Goal: Task Accomplishment & Management: Manage account settings

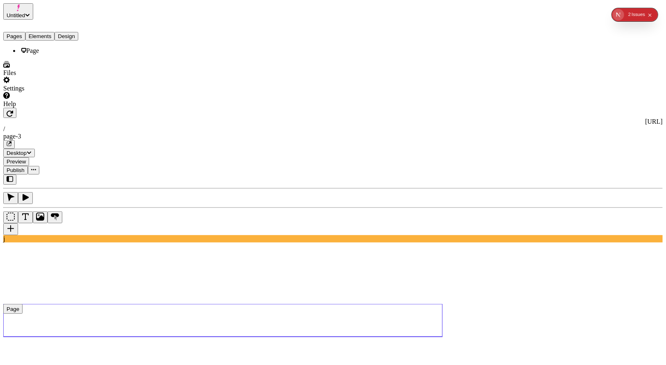
drag, startPoint x: 0, startPoint y: 0, endPoint x: 43, endPoint y: 26, distance: 50.2
click at [43, 32] on button "Elements" at bounding box center [40, 36] width 30 height 9
click at [95, 26] on div "Pages Elements Design" at bounding box center [52, 30] width 98 height 21
click at [77, 32] on button "Design" at bounding box center [66, 36] width 24 height 9
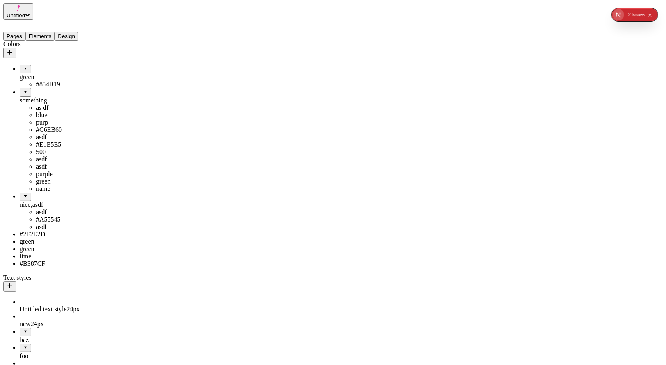
click at [20, 32] on button "Pages" at bounding box center [14, 36] width 22 height 9
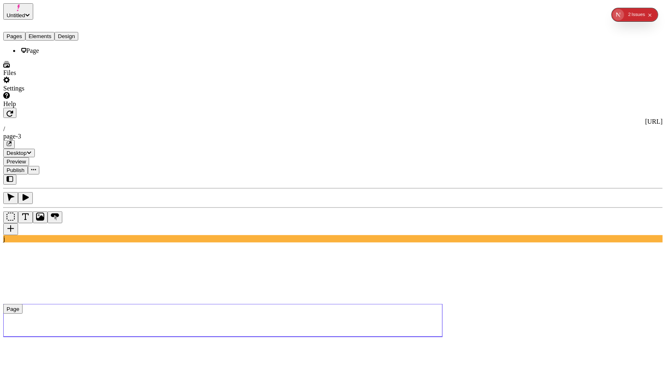
click at [41, 32] on button "Elements" at bounding box center [40, 36] width 30 height 9
click at [78, 32] on button "Design" at bounding box center [66, 36] width 24 height 9
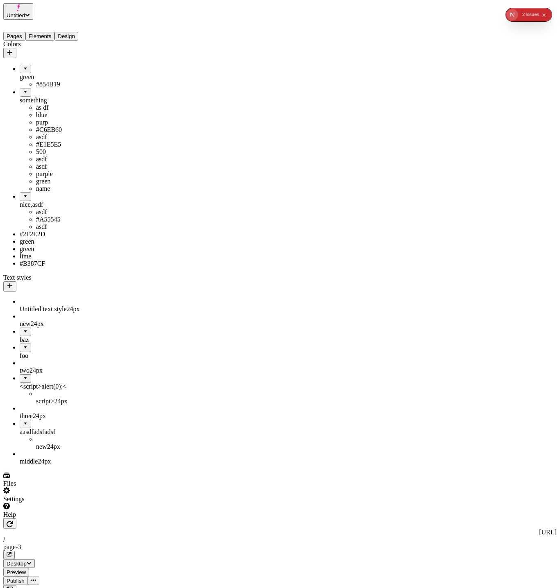
drag, startPoint x: 24, startPoint y: 244, endPoint x: 50, endPoint y: 153, distance: 94.6
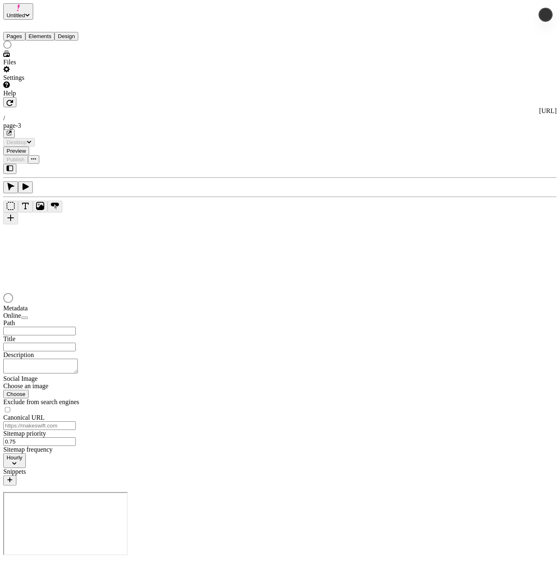
type input "/page-3"
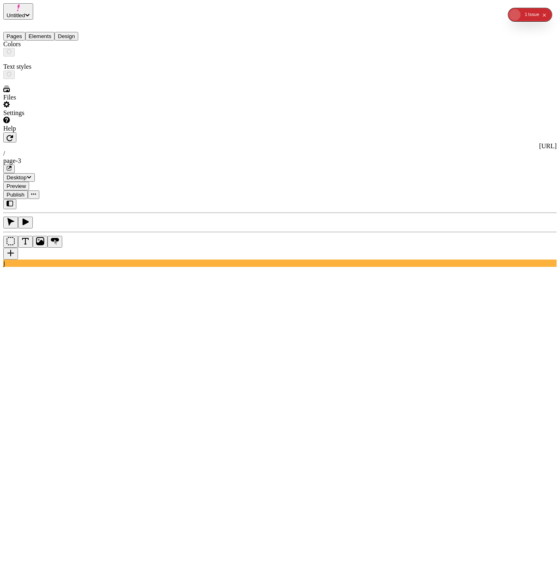
click at [78, 32] on button "Design" at bounding box center [66, 36] width 24 height 9
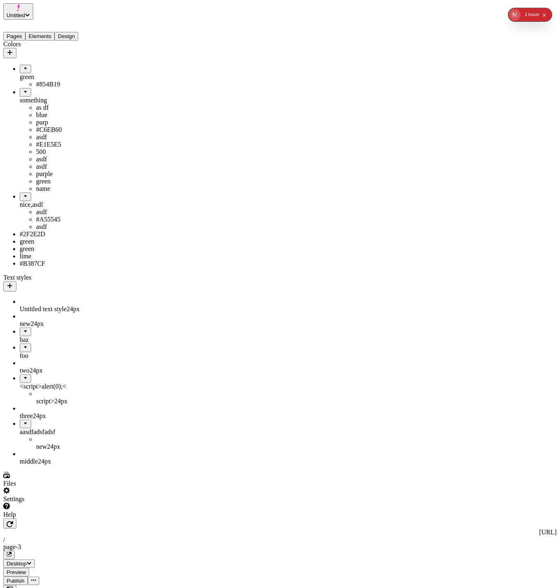
drag, startPoint x: 23, startPoint y: 246, endPoint x: 44, endPoint y: 81, distance: 166.5
drag, startPoint x: 14, startPoint y: 245, endPoint x: 31, endPoint y: 56, distance: 190.5
drag, startPoint x: 25, startPoint y: 66, endPoint x: 26, endPoint y: 238, distance: 172.9
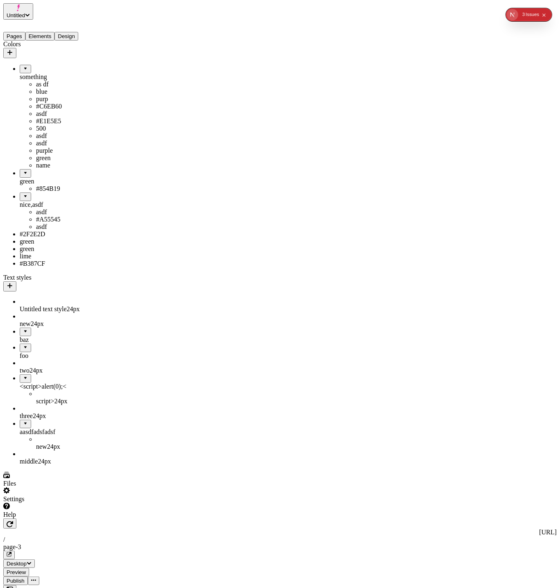
drag, startPoint x: 27, startPoint y: 217, endPoint x: 28, endPoint y: 54, distance: 163.1
drag, startPoint x: 24, startPoint y: 245, endPoint x: 21, endPoint y: 77, distance: 167.6
drag, startPoint x: 15, startPoint y: 246, endPoint x: 28, endPoint y: 79, distance: 167.3
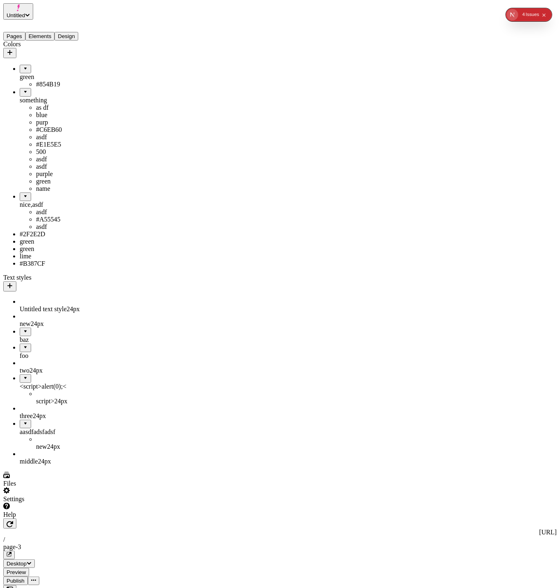
drag, startPoint x: 31, startPoint y: 243, endPoint x: 40, endPoint y: 79, distance: 163.8
drag, startPoint x: 26, startPoint y: 250, endPoint x: 24, endPoint y: 79, distance: 171.3
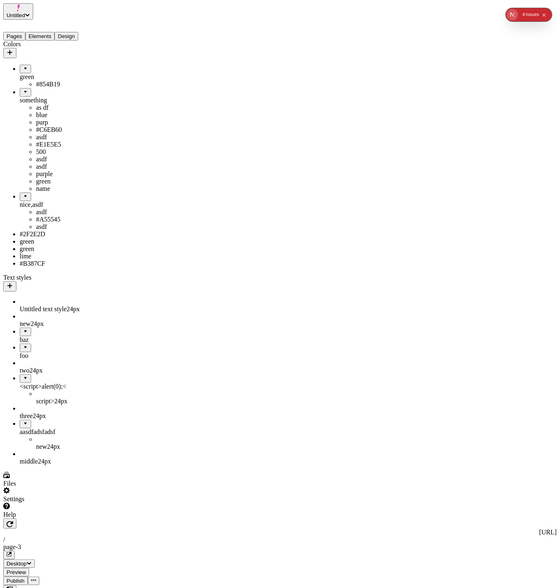
drag, startPoint x: 21, startPoint y: 247, endPoint x: 19, endPoint y: 79, distance: 168.0
drag, startPoint x: 446, startPoint y: 361, endPoint x: 321, endPoint y: 250, distance: 167.1
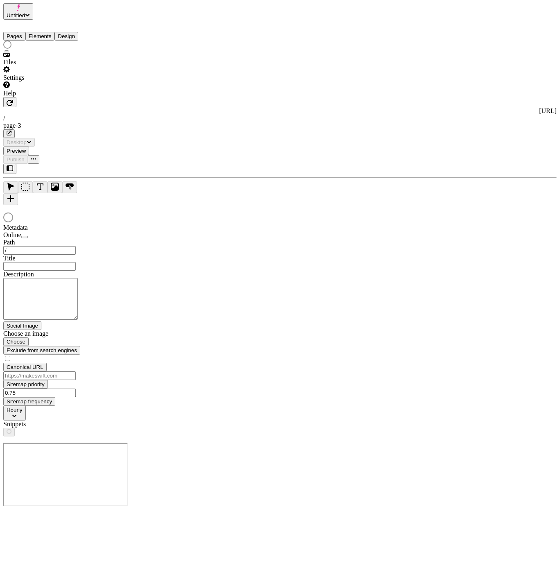
type input "/page-3"
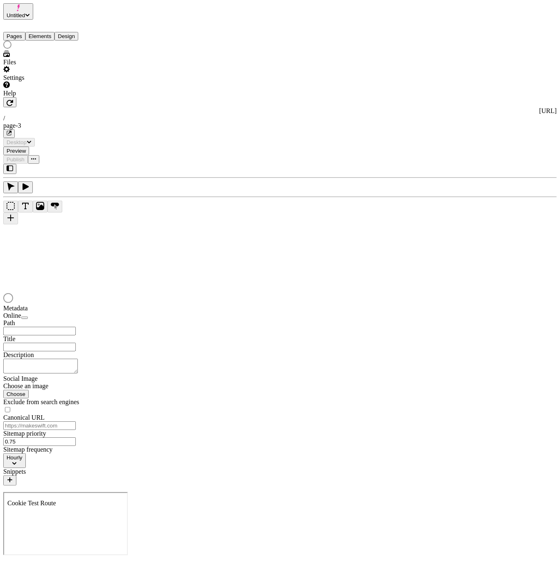
type input "/page-3"
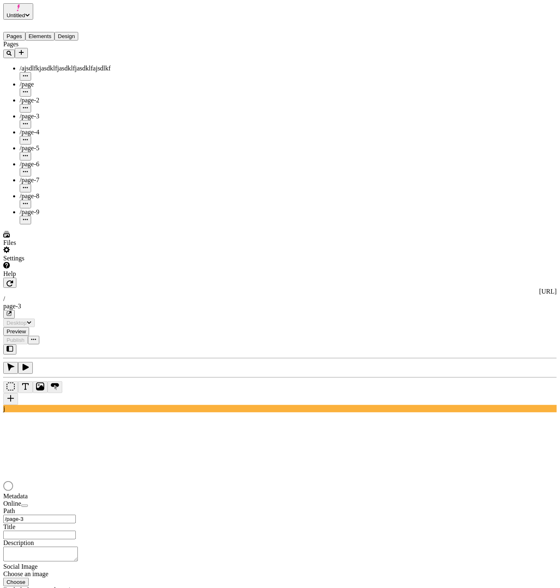
click at [76, 32] on button "Design" at bounding box center [66, 36] width 24 height 9
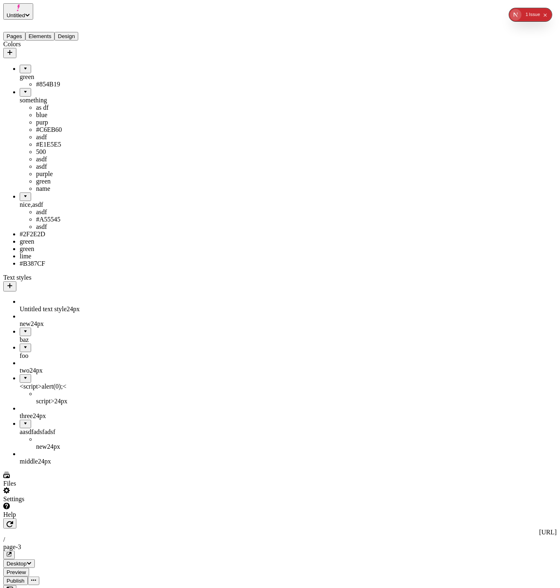
drag, startPoint x: 37, startPoint y: 247, endPoint x: 25, endPoint y: 78, distance: 169.6
drag, startPoint x: 24, startPoint y: 245, endPoint x: 32, endPoint y: 77, distance: 167.8
drag, startPoint x: 30, startPoint y: 245, endPoint x: 30, endPoint y: 77, distance: 168.0
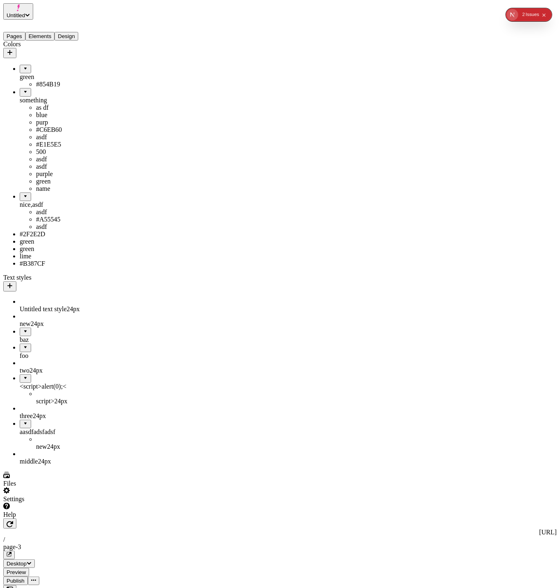
drag, startPoint x: 23, startPoint y: 247, endPoint x: 73, endPoint y: 182, distance: 81.5
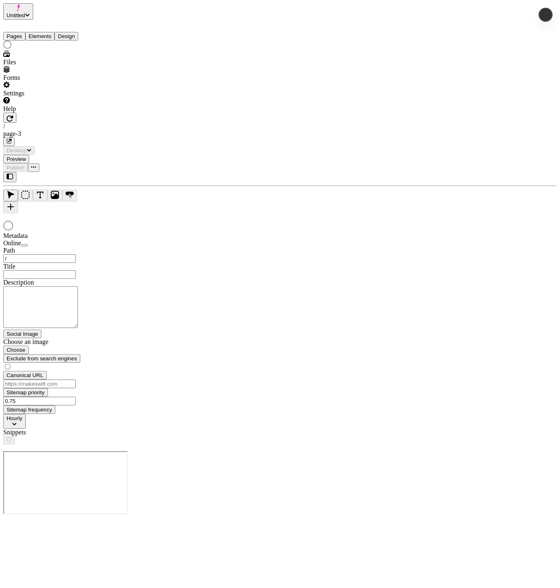
type input "/page-3"
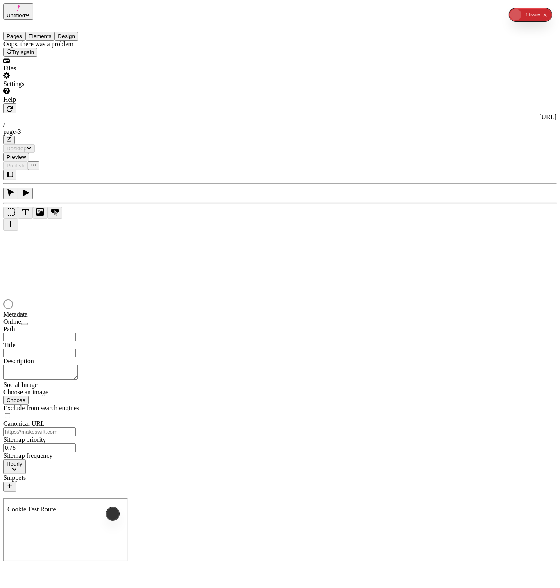
type input "/page-3"
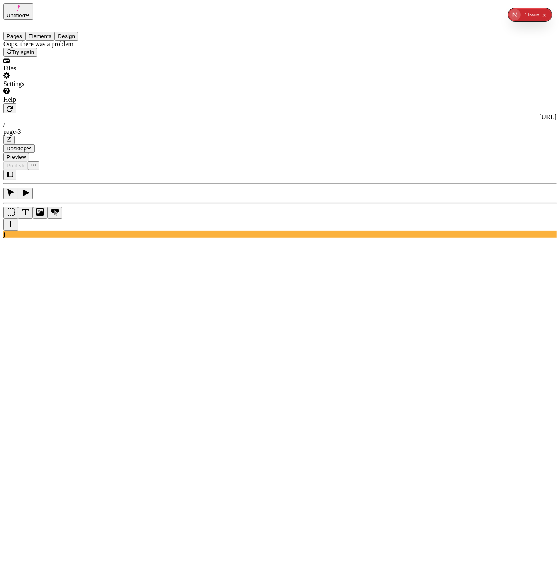
click at [34, 55] on span "Try again" at bounding box center [22, 52] width 23 height 6
click at [57, 57] on div "Oops, there was a problem Try again" at bounding box center [52, 49] width 98 height 16
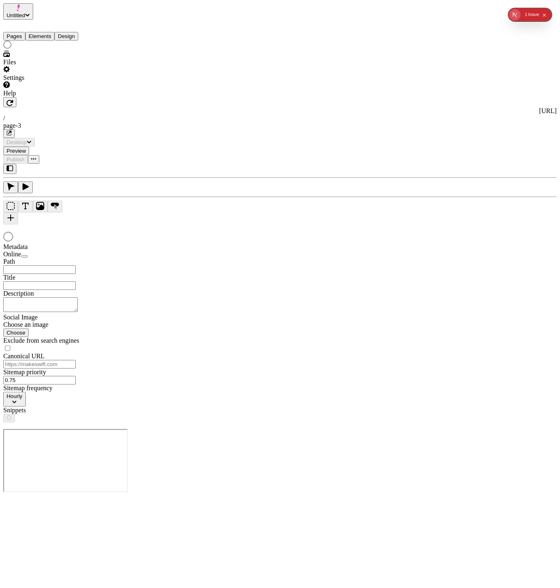
type input "/page-3"
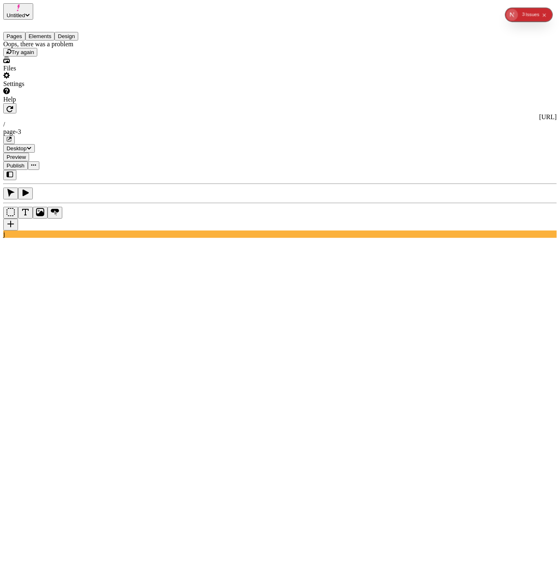
click at [13, 171] on icon "button" at bounding box center [10, 174] width 7 height 7
click at [104, 103] on div "[URL] / page-3 Desktop Preview Publish j" at bounding box center [280, 481] width 554 height 756
click at [10, 171] on icon "button" at bounding box center [10, 174] width 7 height 7
click at [16, 170] on button "button" at bounding box center [9, 175] width 13 height 10
click at [14, 170] on button "button" at bounding box center [9, 175] width 13 height 10
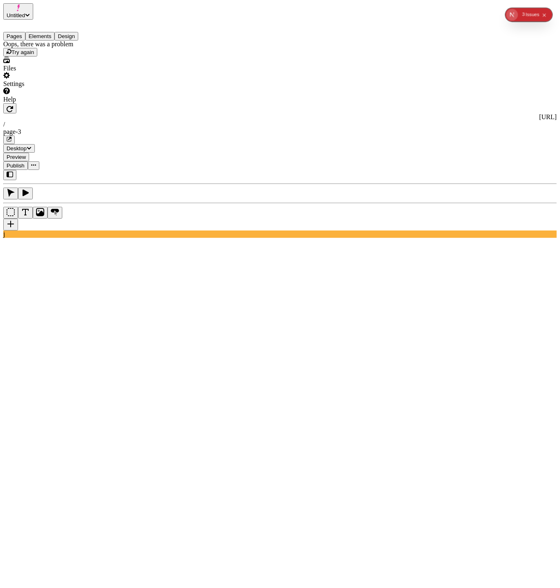
click at [25, 12] on span "Untitled" at bounding box center [16, 15] width 18 height 6
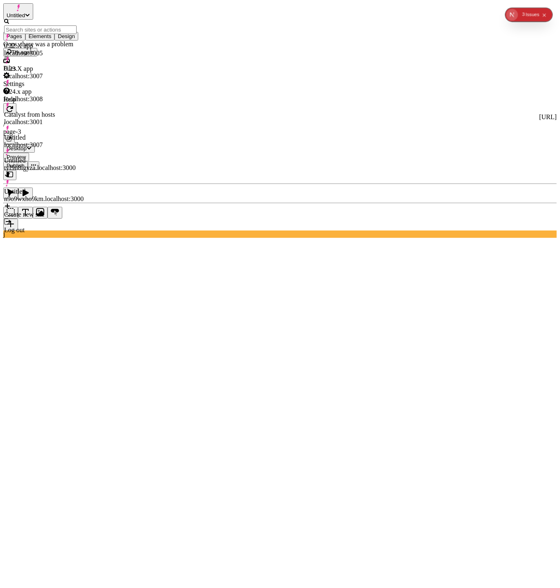
click at [25, 12] on span "Untitled" at bounding box center [16, 15] width 18 height 6
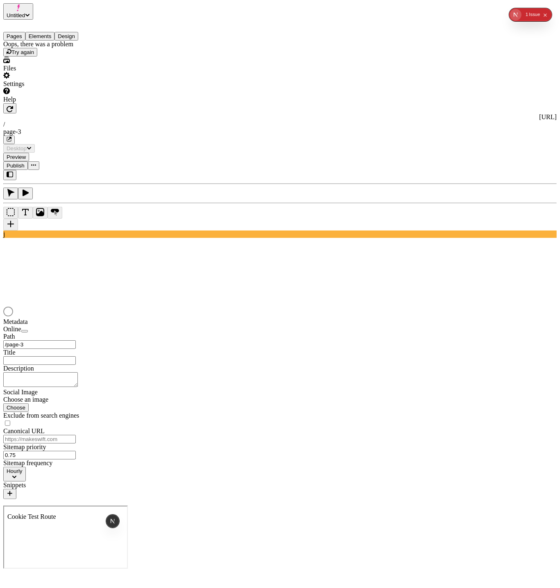
click at [55, 34] on button "Elements" at bounding box center [40, 36] width 30 height 9
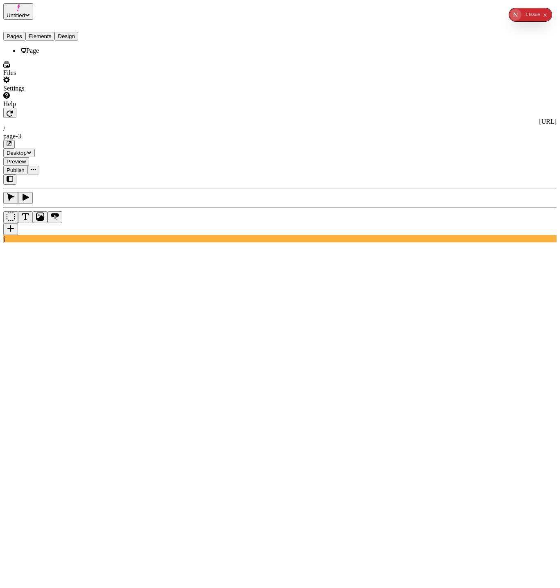
click at [75, 32] on button "Design" at bounding box center [66, 36] width 24 height 9
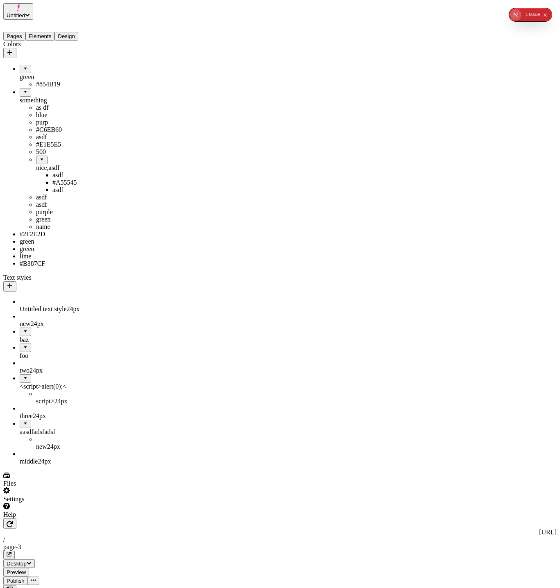
drag, startPoint x: 26, startPoint y: 184, endPoint x: 29, endPoint y: 80, distance: 103.7
drag, startPoint x: 48, startPoint y: 153, endPoint x: 48, endPoint y: 79, distance: 74.2
click at [48, 79] on ul "green #854B19 nice,asdf asdf #A55545 asdf something as df blue purp #C6EB60 asd…" at bounding box center [52, 166] width 98 height 203
drag, startPoint x: 30, startPoint y: 174, endPoint x: 47, endPoint y: 81, distance: 94.5
drag, startPoint x: 25, startPoint y: 84, endPoint x: 56, endPoint y: 75, distance: 31.5
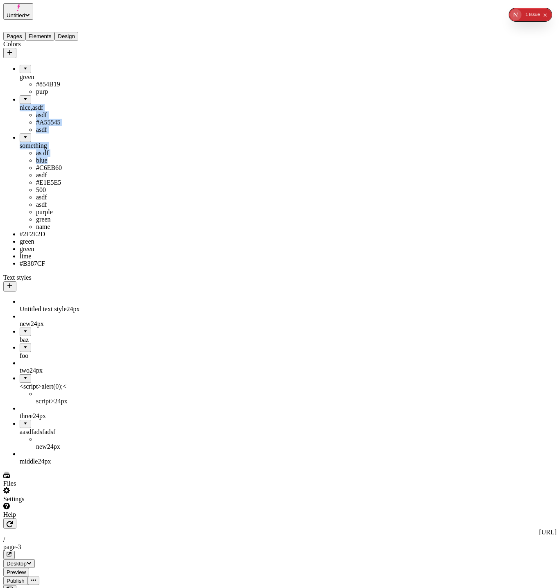
drag, startPoint x: 32, startPoint y: 100, endPoint x: 50, endPoint y: 53, distance: 49.8
drag, startPoint x: 28, startPoint y: 59, endPoint x: 32, endPoint y: 141, distance: 82.1
drag, startPoint x: 21, startPoint y: 61, endPoint x: 54, endPoint y: 112, distance: 60.8
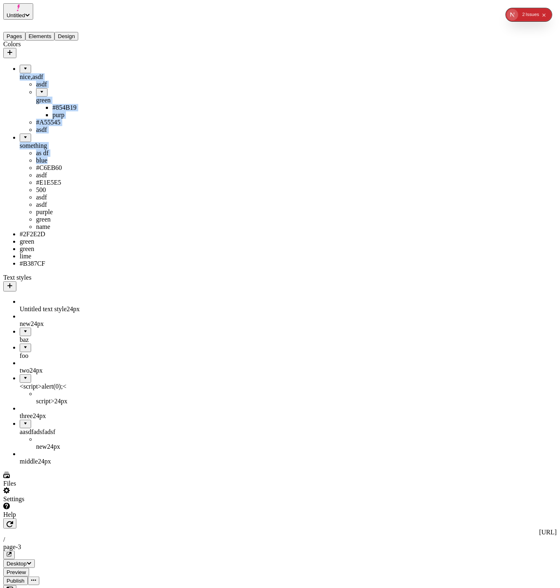
click at [525, 14] on div "2" at bounding box center [523, 14] width 2 height 13
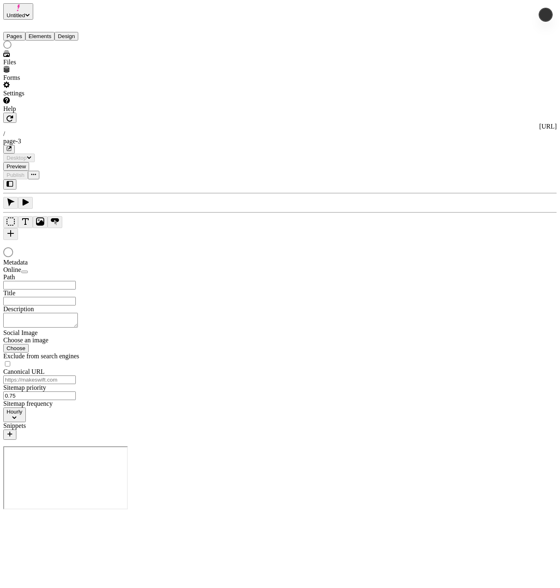
type input "/page-3"
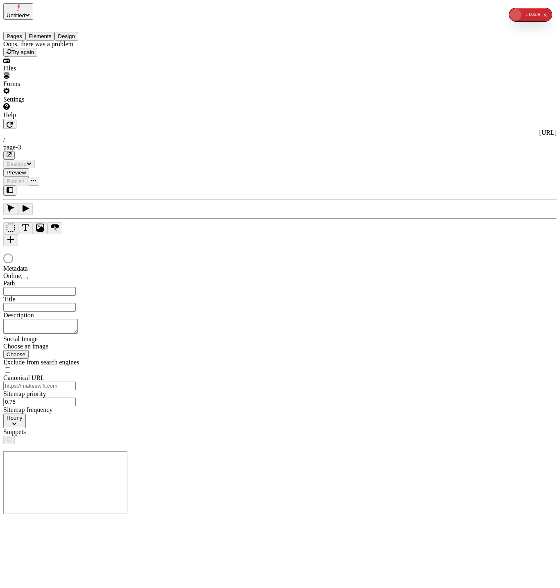
type input "/page-3"
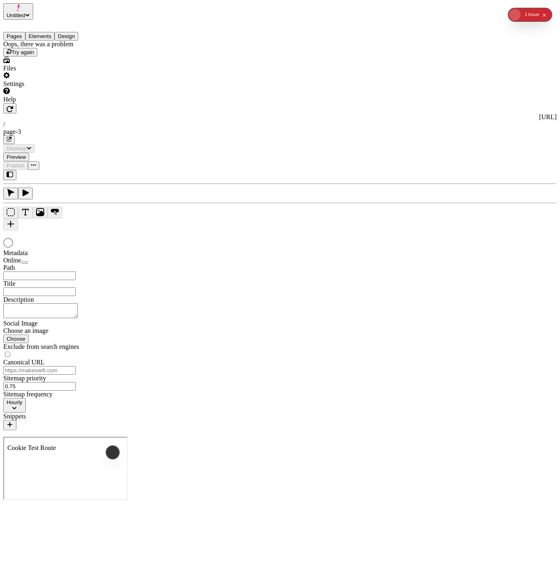
type input "/page-3"
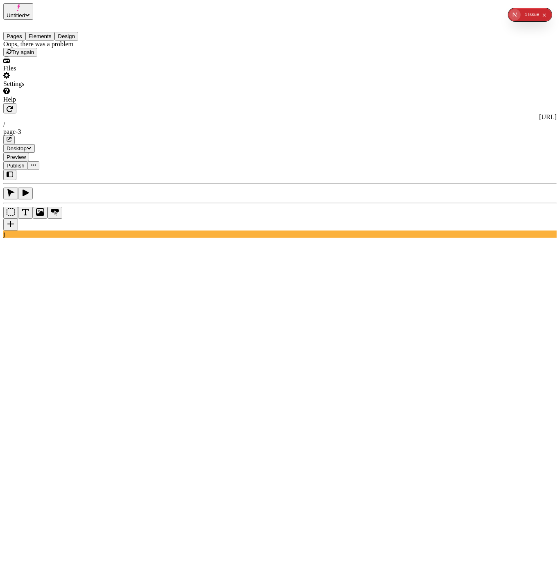
click at [50, 33] on button "Elements" at bounding box center [40, 36] width 30 height 9
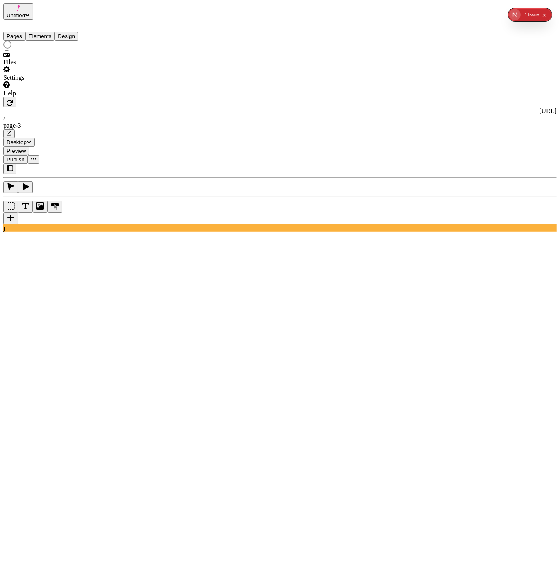
click at [25, 32] on button "Pages" at bounding box center [14, 36] width 22 height 9
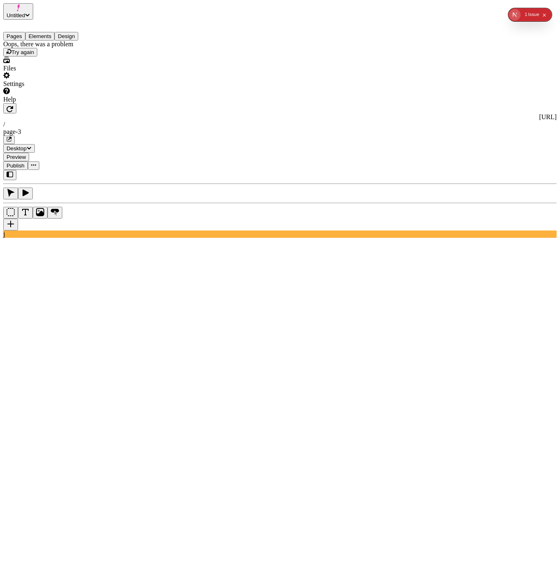
click at [78, 32] on button "Design" at bounding box center [66, 36] width 24 height 9
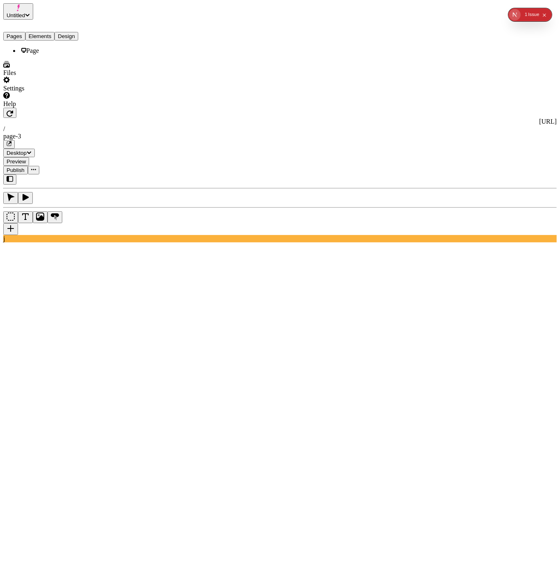
click at [44, 32] on button "Elements" at bounding box center [40, 36] width 30 height 9
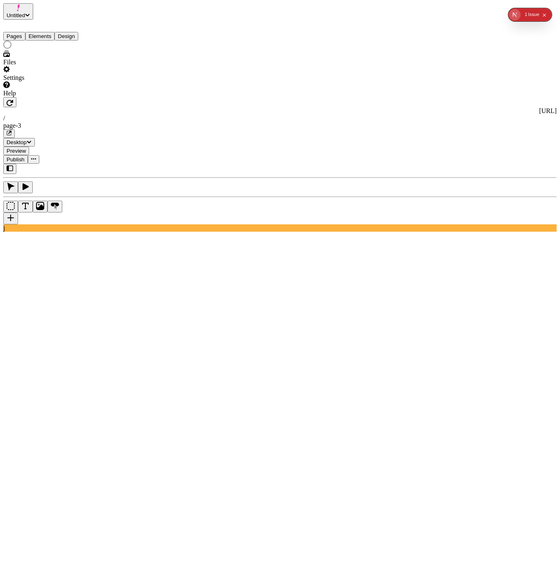
drag, startPoint x: 23, startPoint y: 33, endPoint x: 53, endPoint y: 32, distance: 30.3
click at [23, 33] on button "Pages" at bounding box center [14, 36] width 22 height 9
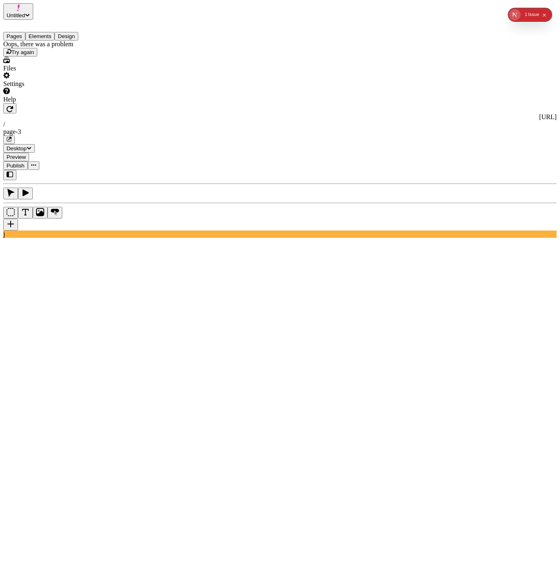
click at [71, 32] on button "Design" at bounding box center [66, 36] width 24 height 9
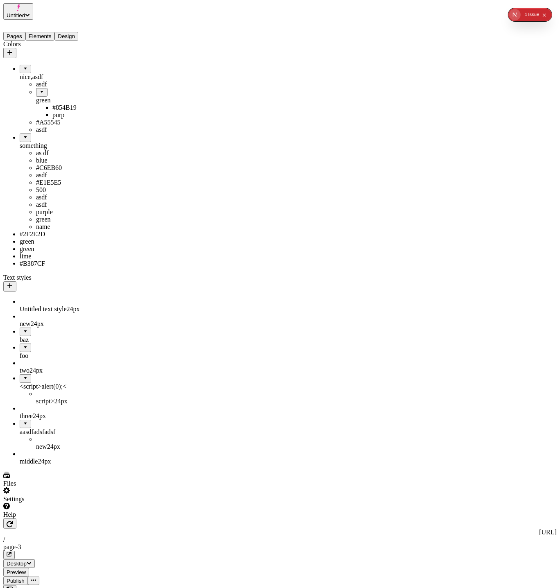
click at [48, 32] on button "Elements" at bounding box center [40, 36] width 30 height 9
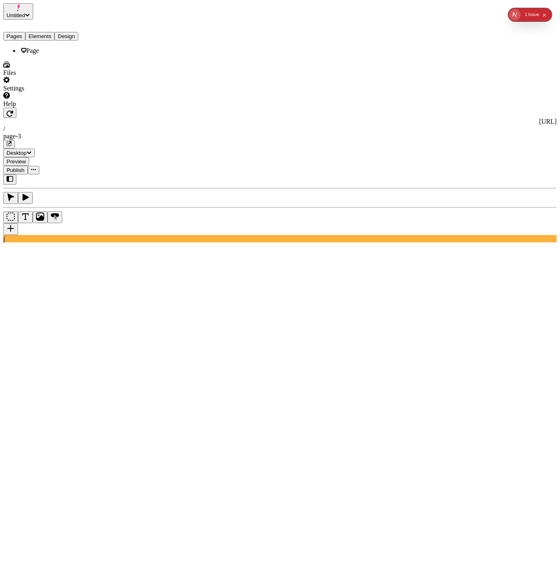
click at [78, 36] on button "Design" at bounding box center [66, 36] width 24 height 9
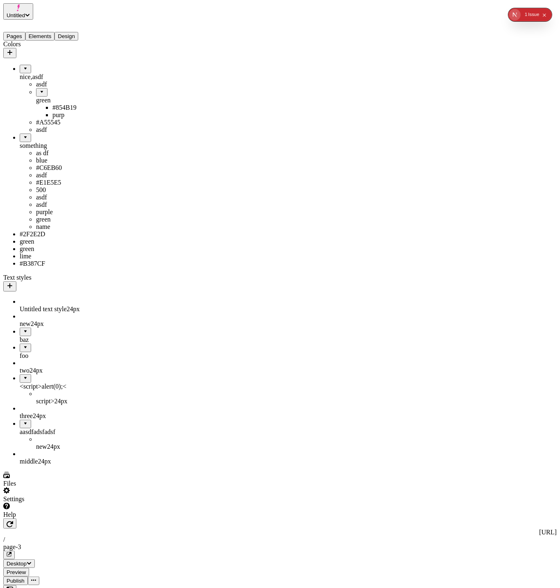
click at [55, 35] on button "Elements" at bounding box center [40, 36] width 30 height 9
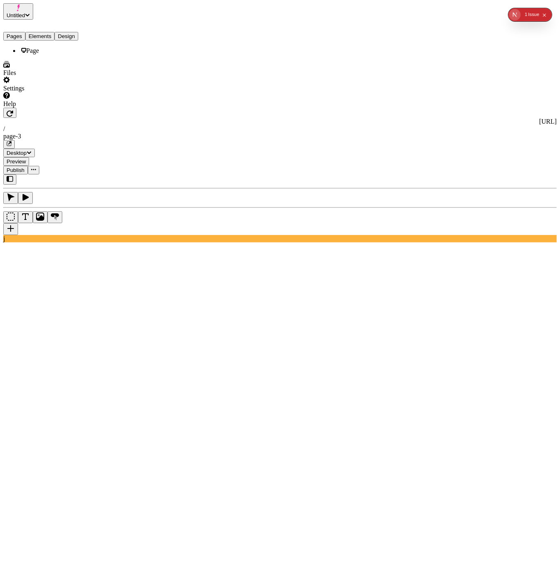
click at [45, 34] on button "Elements" at bounding box center [40, 36] width 30 height 9
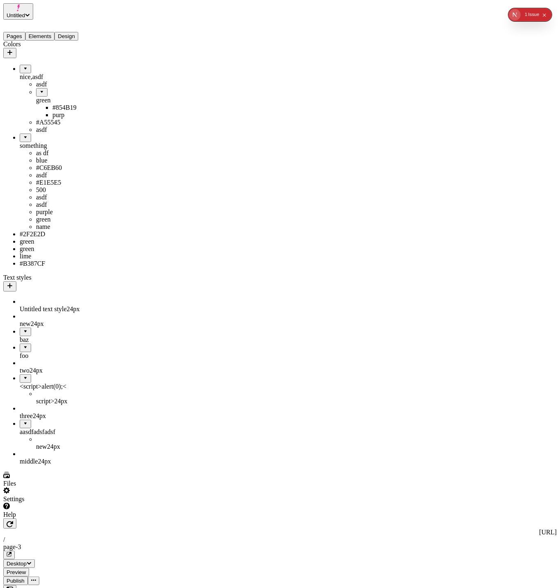
click at [78, 32] on button "Design" at bounding box center [66, 36] width 24 height 9
click at [71, 32] on button "Design" at bounding box center [66, 36] width 24 height 9
click at [55, 32] on button "Elements" at bounding box center [40, 36] width 30 height 9
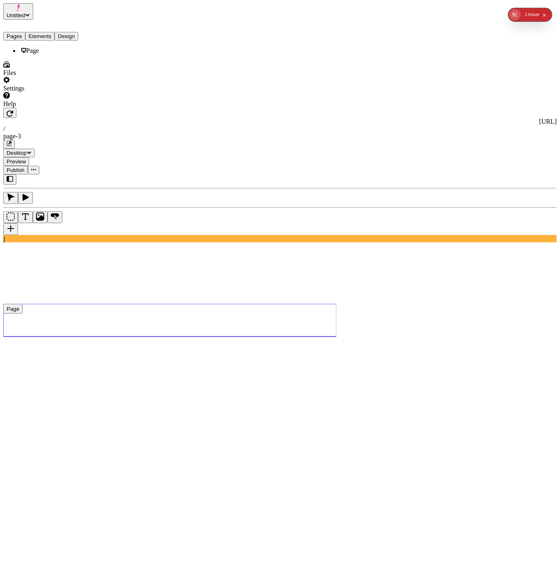
click at [30, 49] on span "Page" at bounding box center [32, 50] width 13 height 7
click at [212, 304] on rect at bounding box center [169, 583] width 333 height 558
click at [213, 48] on body "Untitled Pages Elements Design Page Files Settings Help http://tyf9n8lgyza.loca…" at bounding box center [280, 510] width 554 height 1014
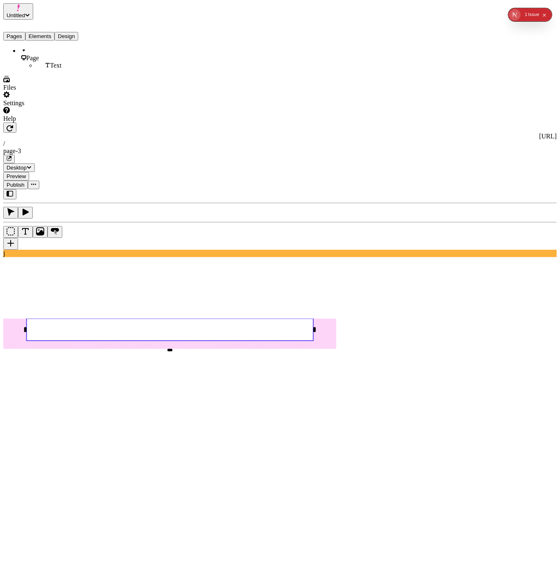
click at [18, 238] on button "button" at bounding box center [10, 244] width 15 height 12
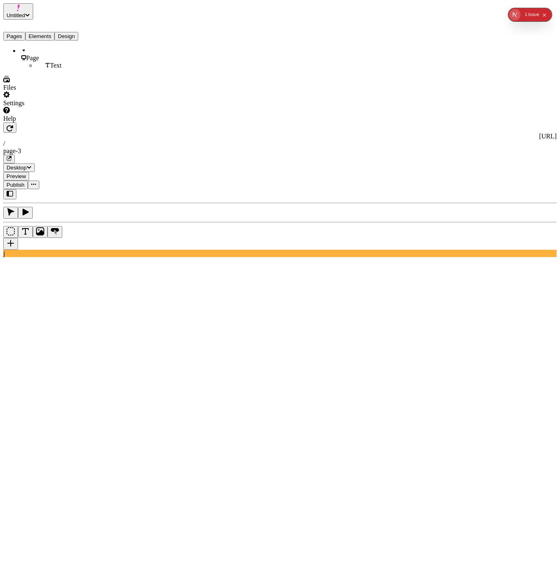
drag, startPoint x: 92, startPoint y: 159, endPoint x: 91, endPoint y: 154, distance: 4.8
click at [92, 69] on div "Page Text" at bounding box center [52, 58] width 98 height 22
click at [294, 319] on rect at bounding box center [169, 598] width 333 height 558
click at [24, 32] on button "Pages" at bounding box center [14, 36] width 22 height 9
click at [54, 32] on button "Elements" at bounding box center [40, 36] width 30 height 9
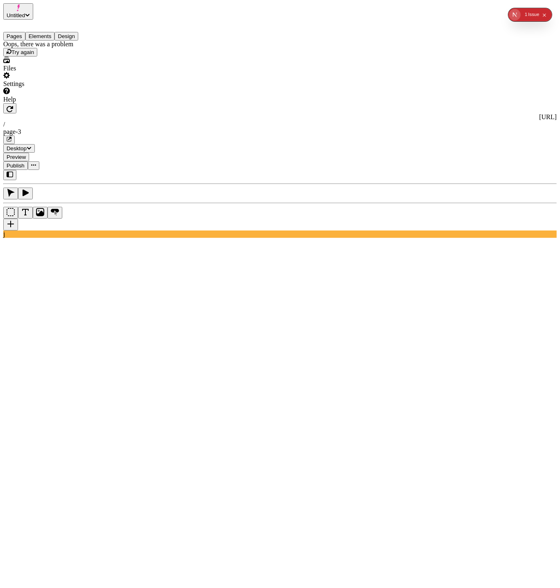
click at [16, 32] on button "Pages" at bounding box center [14, 36] width 22 height 9
click at [34, 55] on span "Try again" at bounding box center [22, 52] width 23 height 6
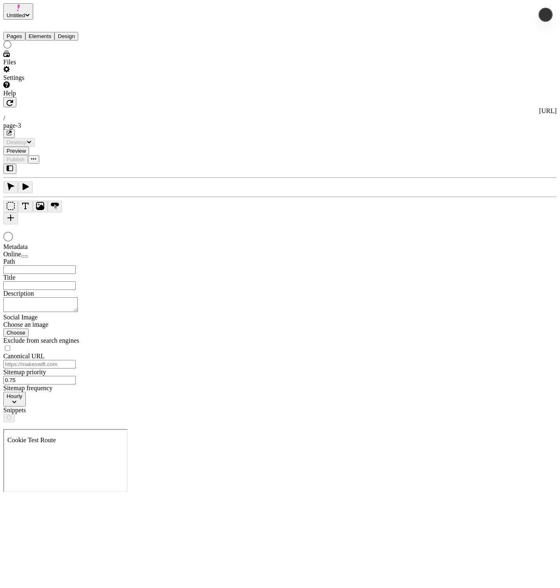
type input "/page-3"
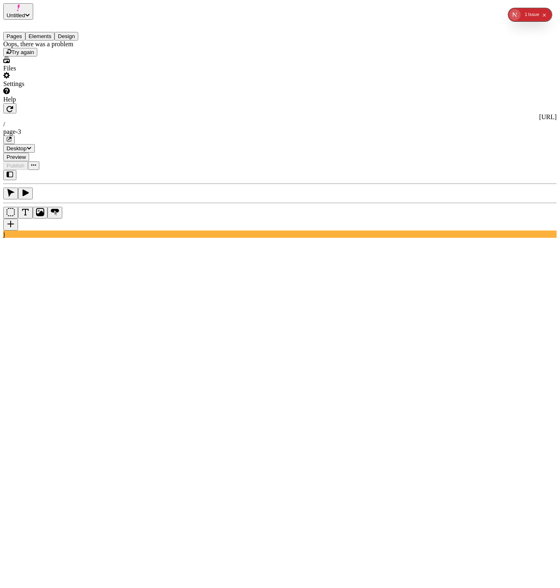
click at [54, 57] on div "Oops, there was a problem Try again" at bounding box center [52, 49] width 98 height 16
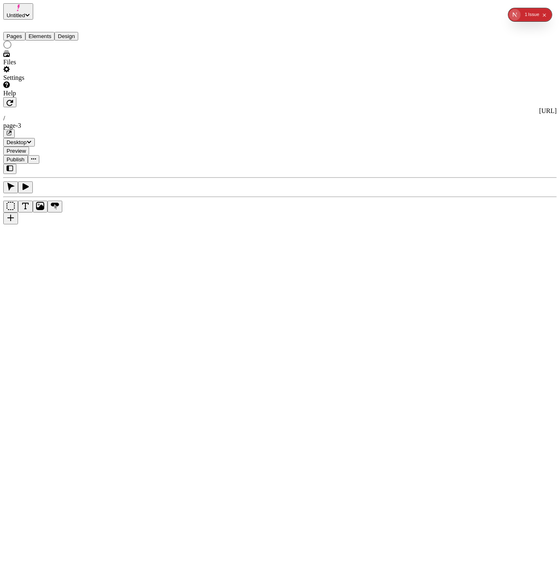
click at [51, 32] on button "Elements" at bounding box center [40, 36] width 30 height 9
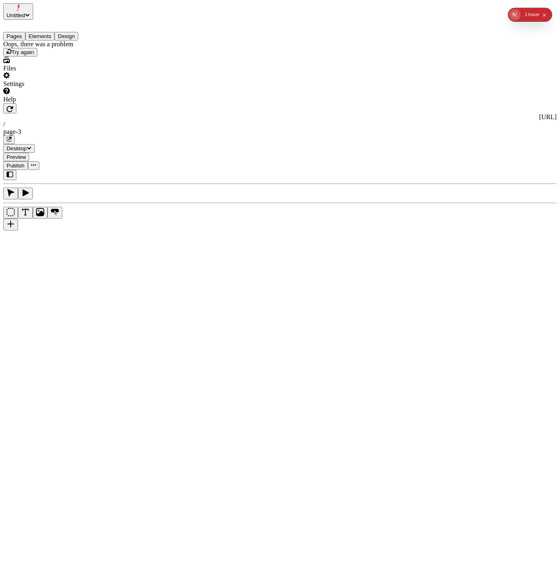
click at [23, 32] on button "Pages" at bounding box center [14, 36] width 22 height 9
click at [46, 32] on button "Elements" at bounding box center [40, 36] width 30 height 9
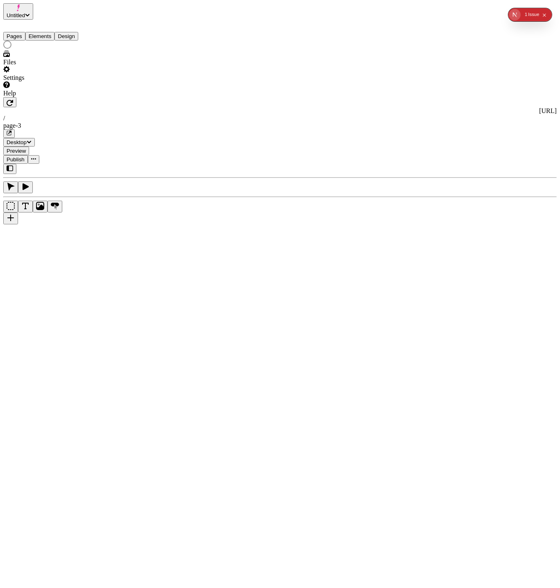
click at [25, 32] on button "Pages" at bounding box center [14, 36] width 22 height 9
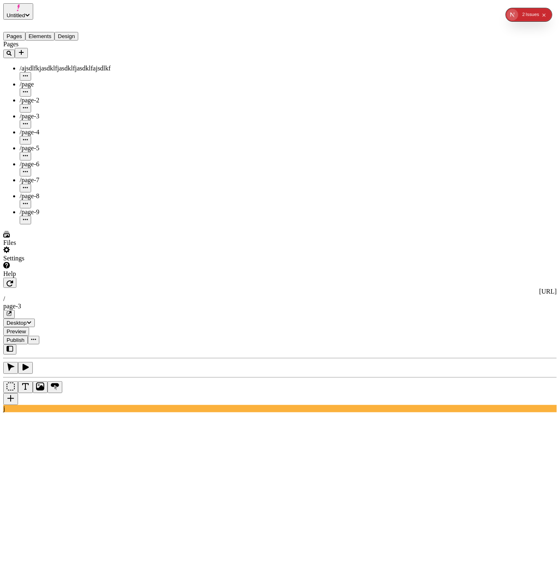
click at [75, 32] on button "Design" at bounding box center [66, 36] width 24 height 9
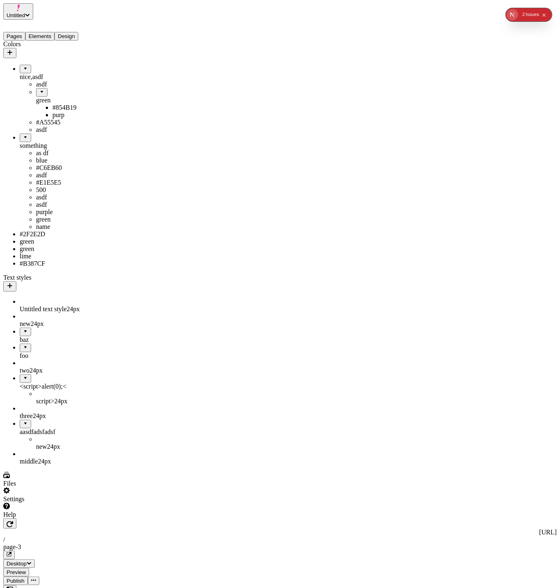
drag, startPoint x: 32, startPoint y: 86, endPoint x: 49, endPoint y: 57, distance: 34.2
click at [51, 65] on ul "nice,asdf asdf green #854B19 purp #A55545 asdf something as df blue #C6EB60 asd…" at bounding box center [52, 166] width 98 height 203
click at [21, 32] on button "Pages" at bounding box center [14, 36] width 22 height 9
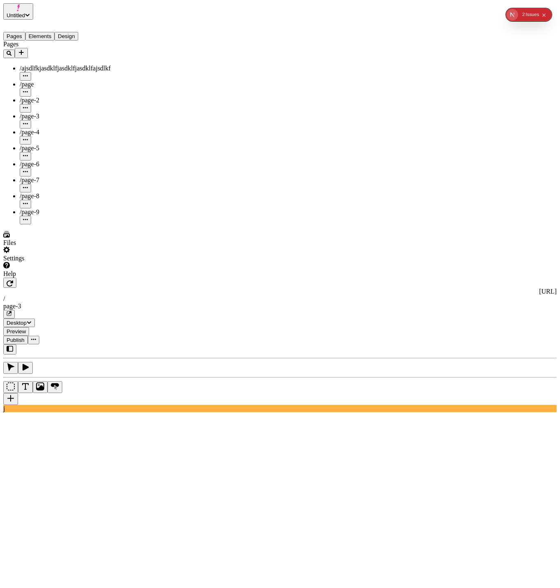
click at [36, 97] on span "/page-2" at bounding box center [30, 100] width 20 height 7
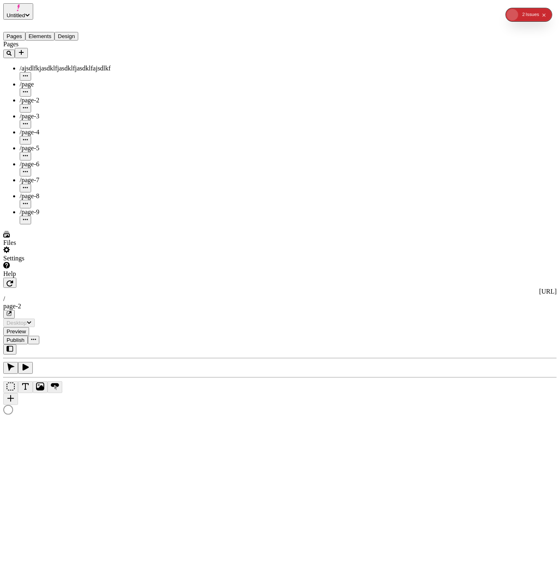
type input "/page-2"
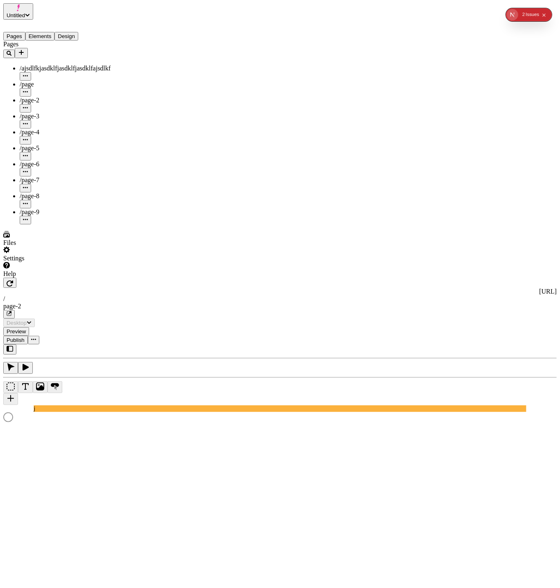
click at [35, 145] on span "/page-5" at bounding box center [30, 148] width 20 height 7
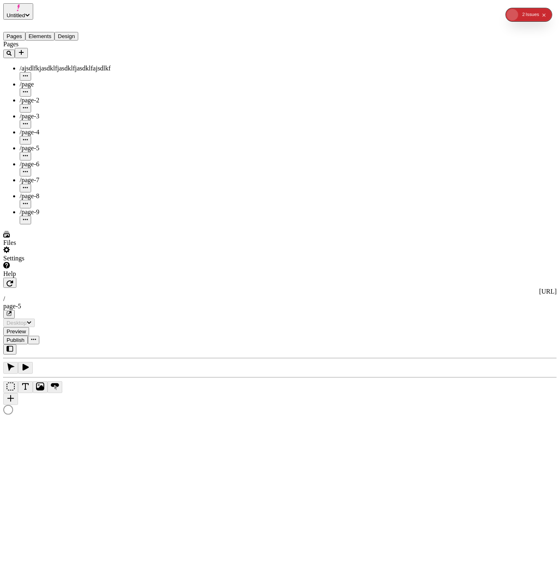
click at [36, 129] on span "/page-4" at bounding box center [30, 132] width 20 height 7
type input "/page-5"
type input "/page-4"
click at [36, 113] on div "/page-3" at bounding box center [61, 121] width 82 height 16
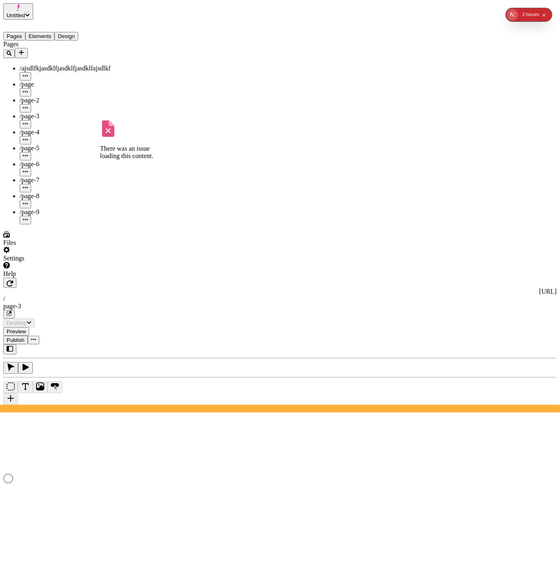
click at [38, 177] on div "/page-7" at bounding box center [61, 180] width 82 height 7
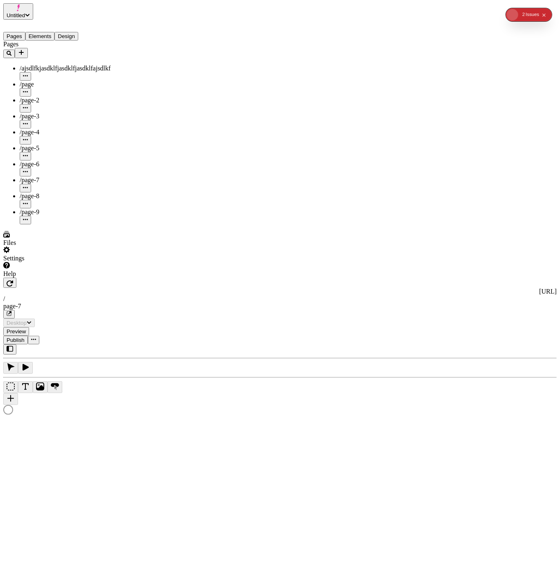
type input "/page-7"
click at [45, 161] on div "/page-6" at bounding box center [61, 164] width 82 height 7
type input "/page-6"
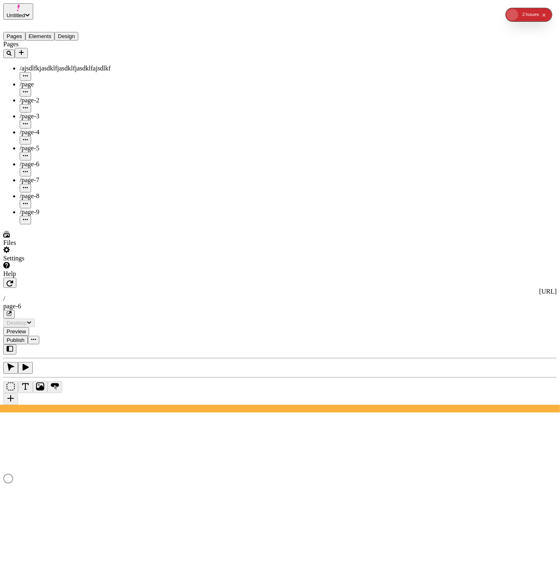
click at [70, 177] on div "/page-7" at bounding box center [61, 185] width 82 height 16
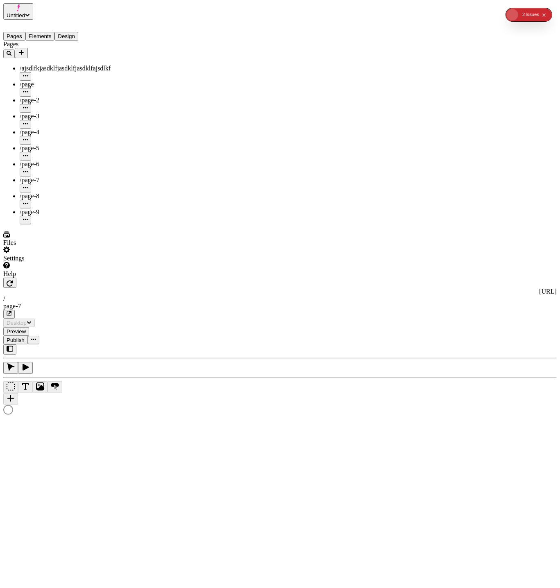
click at [59, 209] on div "/page-9" at bounding box center [61, 217] width 82 height 16
type input "/page-9"
click at [60, 145] on div "/page-5" at bounding box center [61, 153] width 82 height 16
click at [55, 177] on div "/page-7" at bounding box center [61, 185] width 82 height 16
click at [46, 65] on span "/ajsdlfkjasdklfjasdklfjasdklfajsdlkf" at bounding box center [65, 68] width 91 height 7
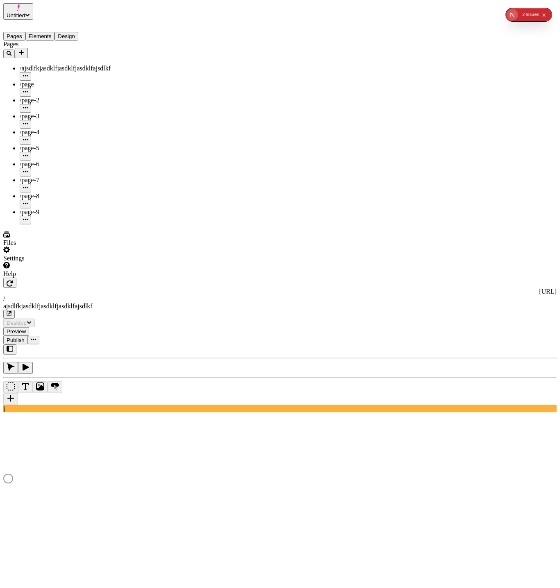
click at [25, 49] on icon "Add new" at bounding box center [21, 52] width 7 height 7
click at [109, 52] on div "Blank page" at bounding box center [111, 51] width 30 height 16
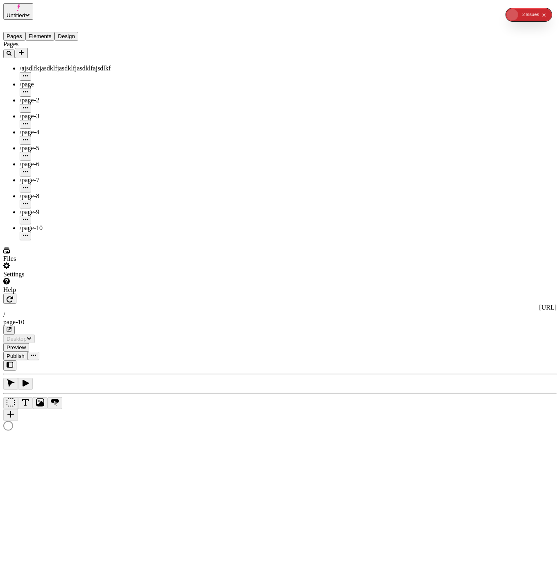
type input "/page-10"
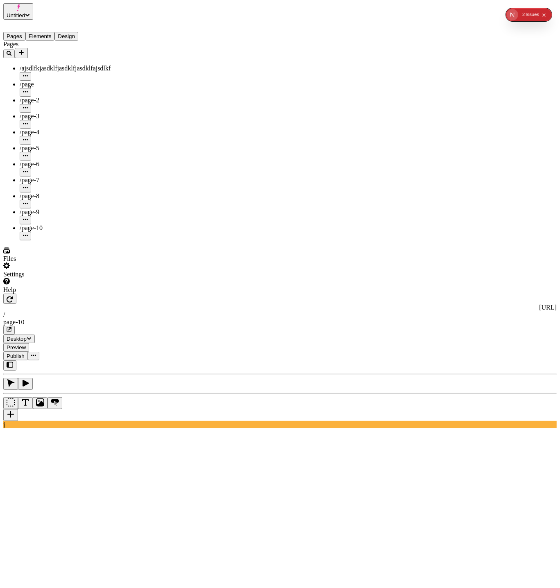
click at [28, 48] on button "Add new" at bounding box center [21, 53] width 13 height 10
click at [125, 54] on span "Blank page" at bounding box center [111, 54] width 30 height 7
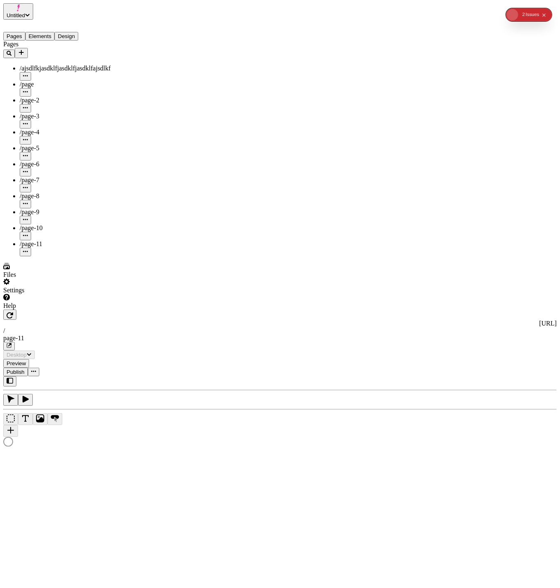
type input "/page-11"
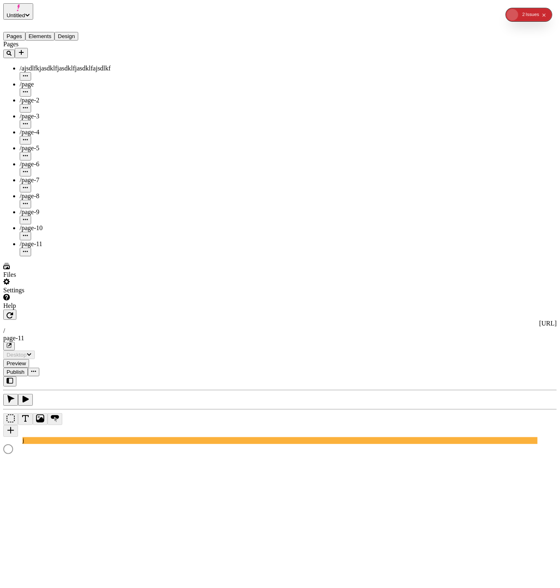
click at [25, 49] on icon "Add new" at bounding box center [21, 52] width 7 height 7
click at [123, 52] on span "Blank page" at bounding box center [111, 54] width 30 height 7
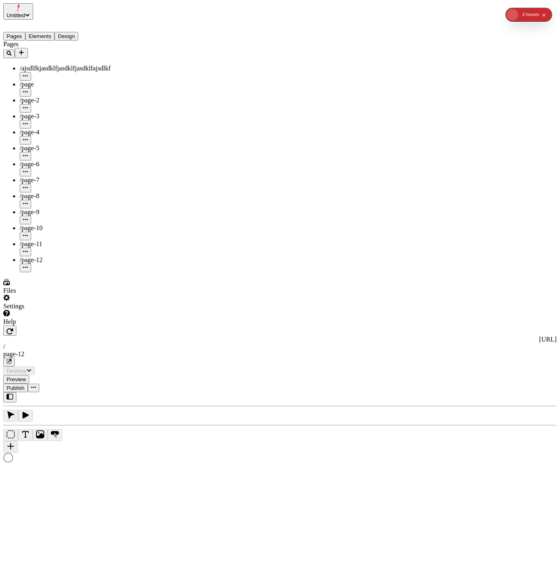
type input "/page-12"
click at [28, 73] on icon "button" at bounding box center [25, 75] width 5 height 5
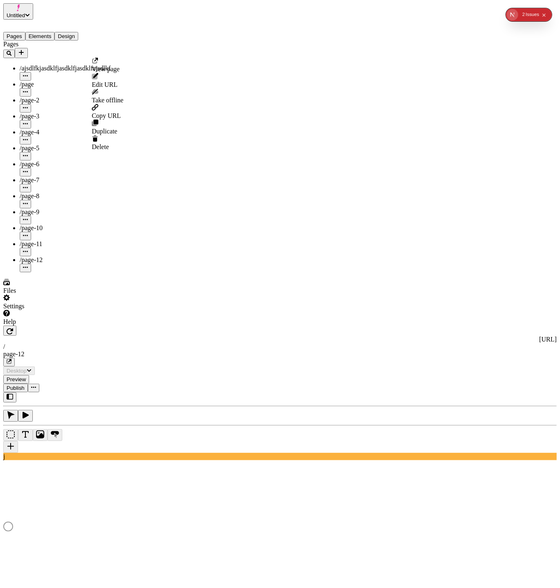
click at [118, 82] on span "Edit URL" at bounding box center [105, 84] width 26 height 7
type input "ajsdlfkjasdklfjasdklfjasdklfajsdlkf/asd"
click button "Save" at bounding box center [101, 90] width 19 height 9
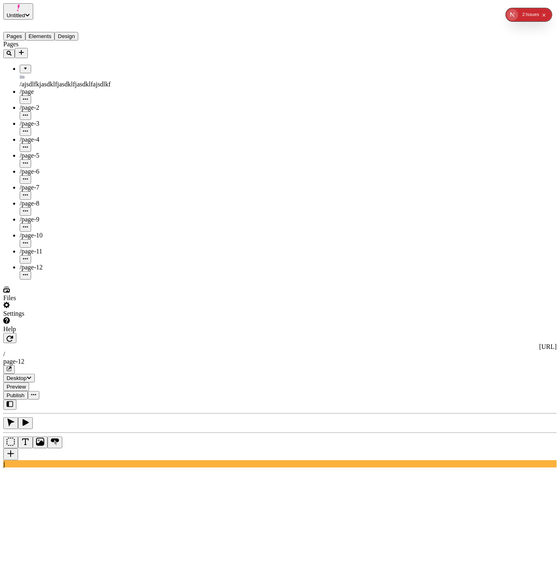
click at [80, 81] on span "/ajsdlfkjasdklfjasdklfjasdklfajsdlkf" at bounding box center [65, 84] width 91 height 7
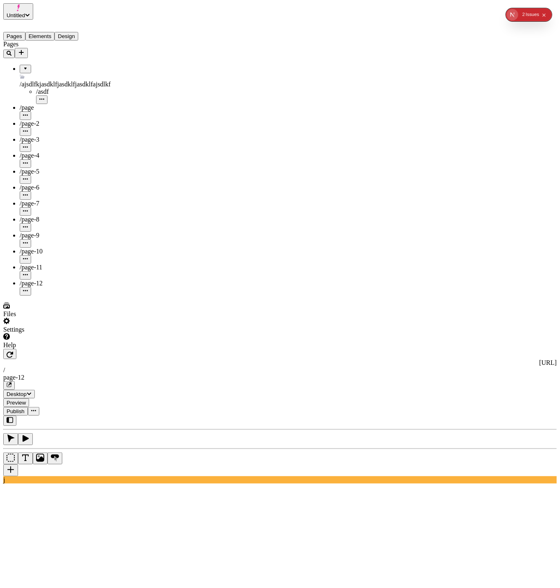
click at [53, 88] on div "/asdf" at bounding box center [69, 91] width 66 height 7
click at [91, 81] on span "/ajsdlfkjasdklfjasdklfjasdklfajsdlkf" at bounding box center [65, 84] width 91 height 7
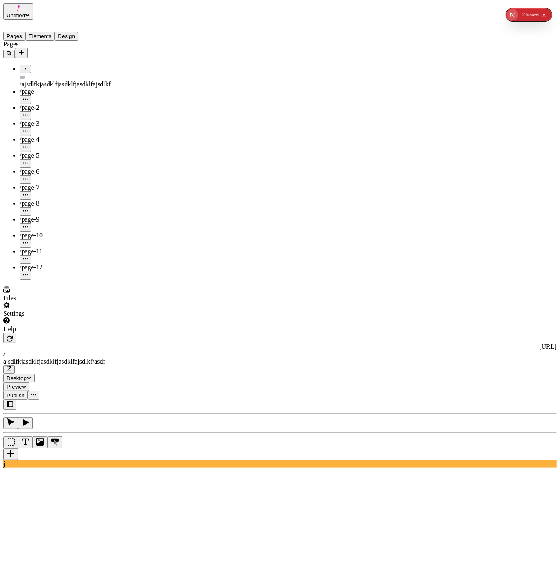
click at [77, 81] on span "/ajsdlfkjasdklfjasdklfjasdklfajsdlkf" at bounding box center [65, 84] width 91 height 7
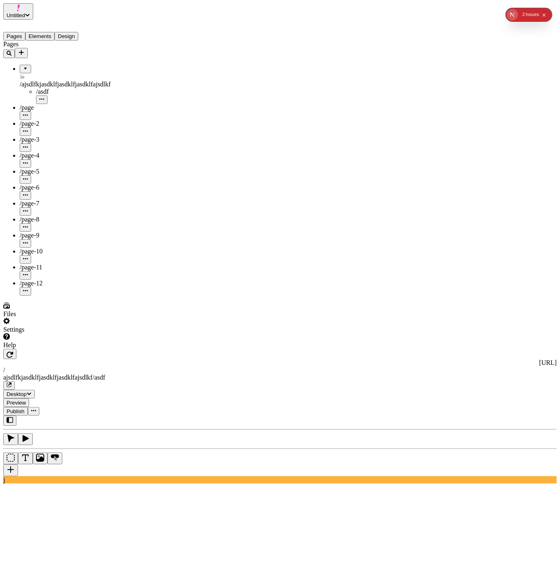
click at [56, 104] on div "/page" at bounding box center [61, 112] width 82 height 16
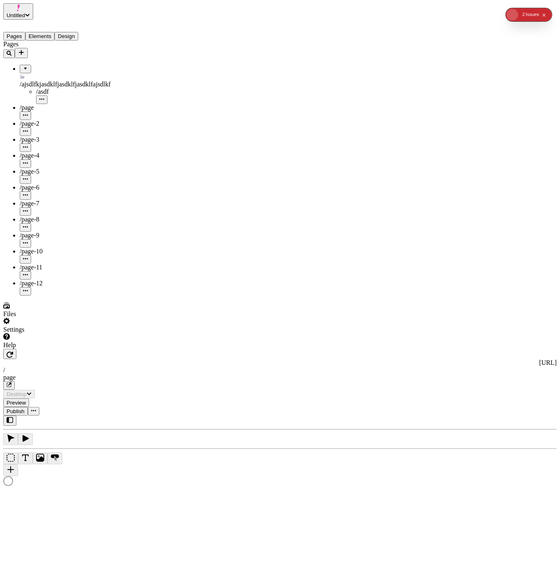
type input "/page"
click at [59, 88] on div "/asdf" at bounding box center [69, 91] width 66 height 7
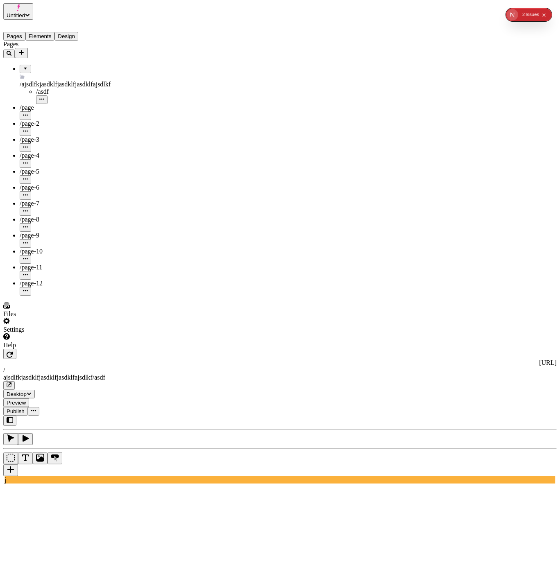
click at [83, 88] on div "/asdf" at bounding box center [69, 96] width 66 height 16
click at [44, 97] on icon "button" at bounding box center [41, 99] width 5 height 5
click at [118, 93] on span "Edit URL" at bounding box center [105, 96] width 26 height 7
type input "ajsdlfkjasdklfjasdklfjasdklfajsdlkf/asdfasdf"
click at [92, 99] on button "Save" at bounding box center [101, 103] width 19 height 9
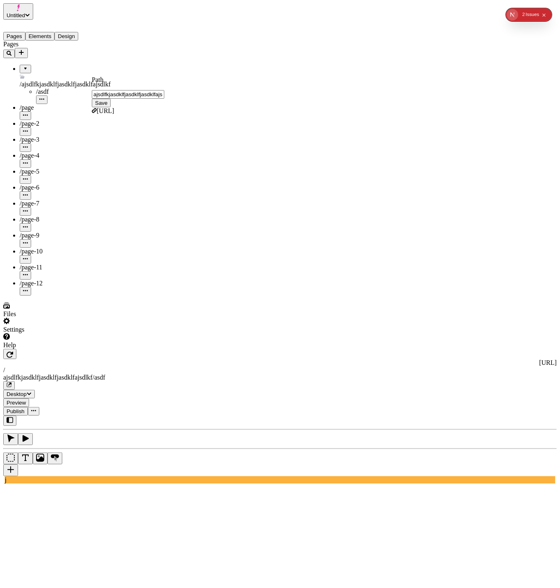
type input "/ajsdlfkjasdklfjasdklfjasdklfajsdlkf/asdfasdf"
